Goal: Information Seeking & Learning: Find specific fact

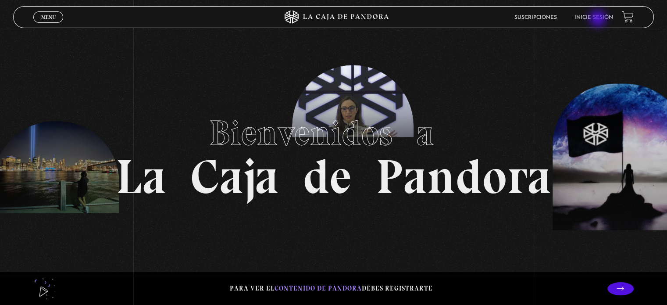
click at [599, 19] on link "Inicie sesión" at bounding box center [594, 17] width 39 height 5
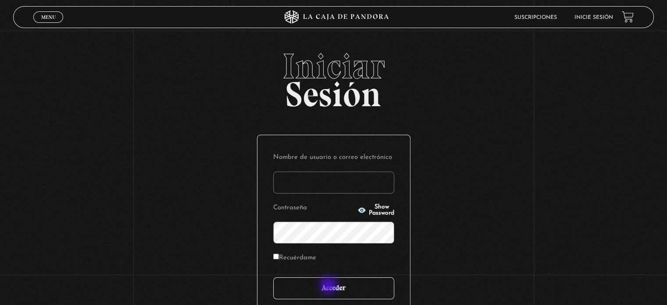
type input "amt1286@gmail.com"
click at [330, 286] on input "Acceder" at bounding box center [333, 288] width 121 height 22
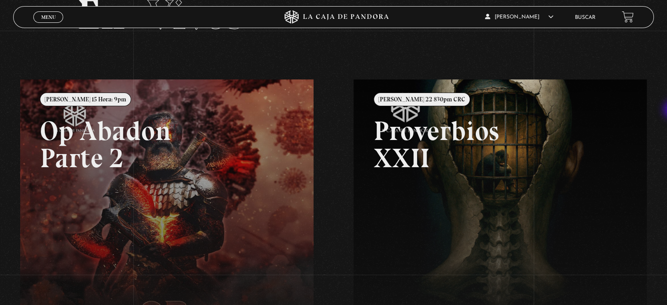
scroll to position [55, 0]
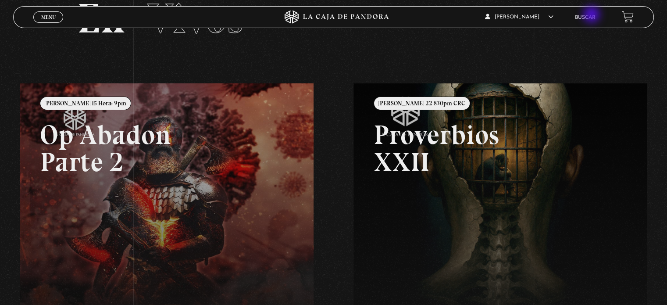
click at [593, 15] on link "Buscar" at bounding box center [585, 17] width 21 height 5
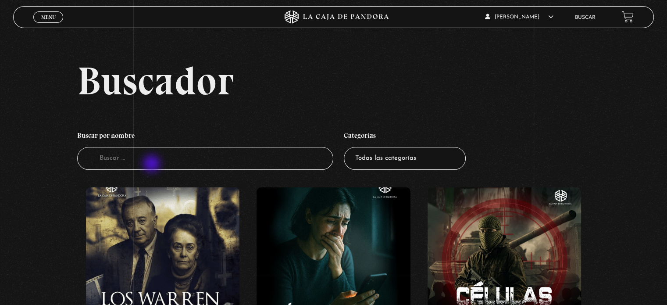
click at [153, 165] on input "Buscador" at bounding box center [205, 158] width 256 height 23
type input "nav"
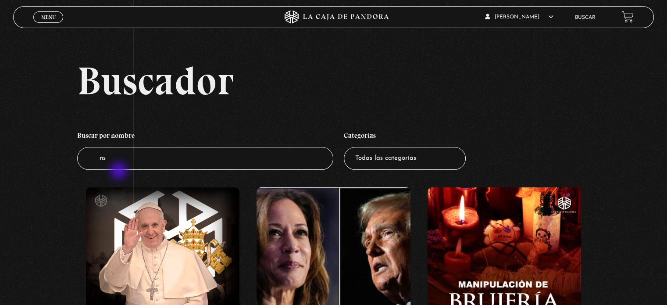
click at [120, 172] on li "Buscar por nombre Buscador ns" at bounding box center [205, 148] width 256 height 52
click at [115, 162] on input "ns" at bounding box center [205, 158] width 256 height 23
type input "naves nodriza"
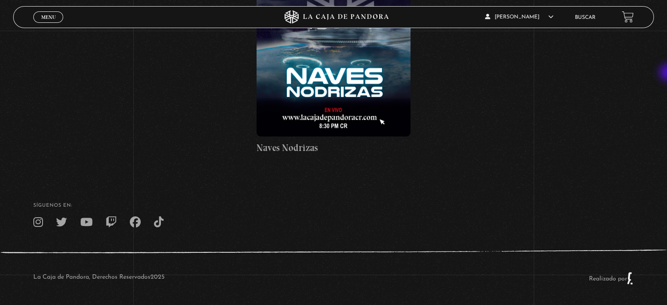
scroll to position [210, 0]
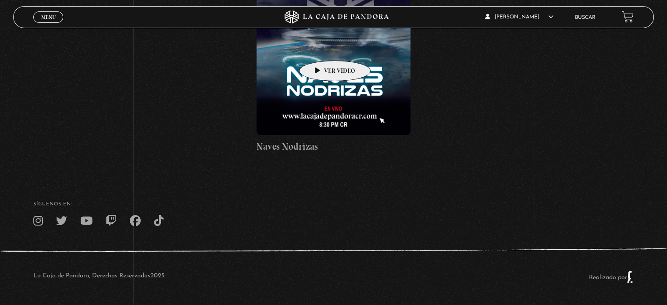
click at [321, 47] on figure at bounding box center [334, 56] width 154 height 158
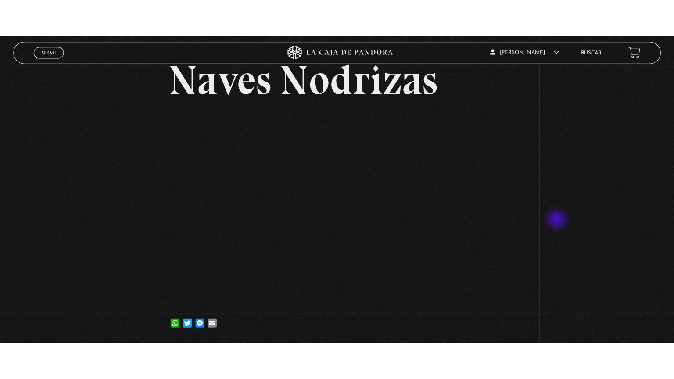
scroll to position [52, 0]
